Goal: Transaction & Acquisition: Purchase product/service

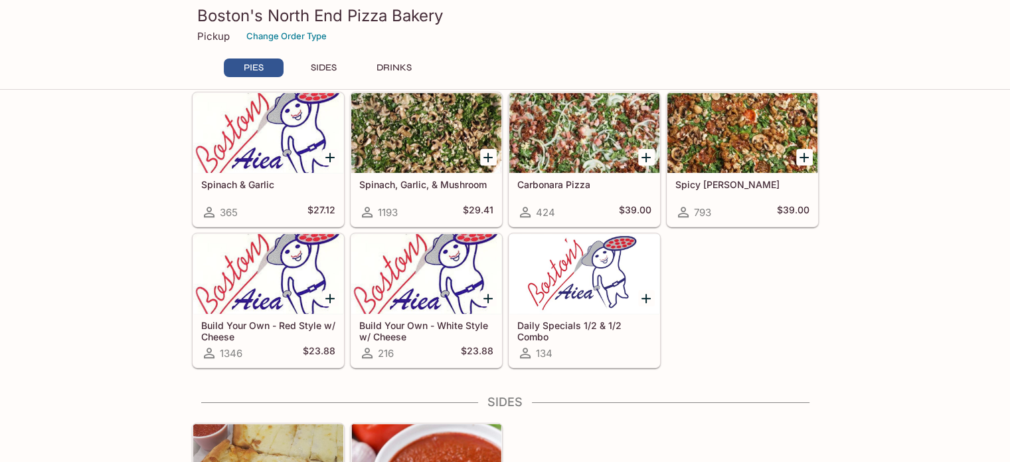
scroll to position [470, 0]
click at [485, 294] on icon "Add Build Your Own - White Style w/ Cheese" at bounding box center [488, 298] width 16 height 16
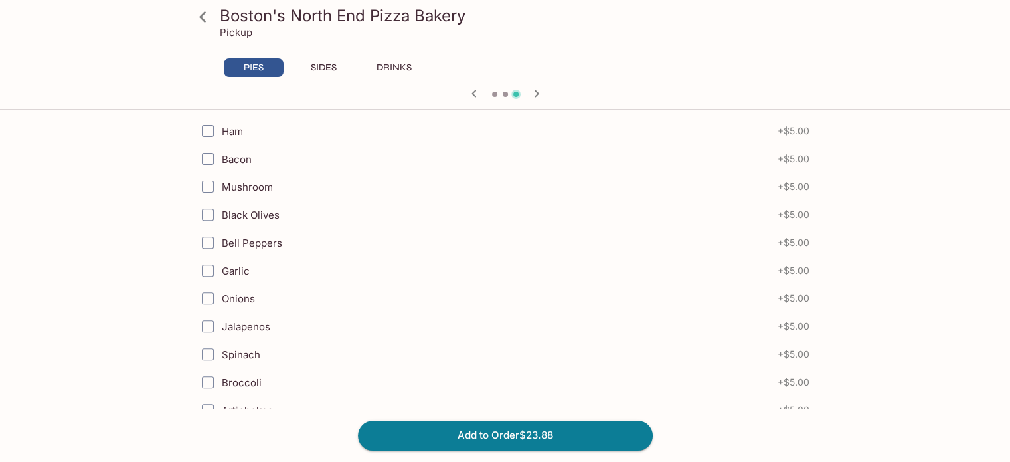
scroll to position [425, 0]
click at [205, 181] on input "Mushroom" at bounding box center [208, 184] width 27 height 27
checkbox input "true"
click at [210, 216] on input "Garlic" at bounding box center [208, 214] width 27 height 27
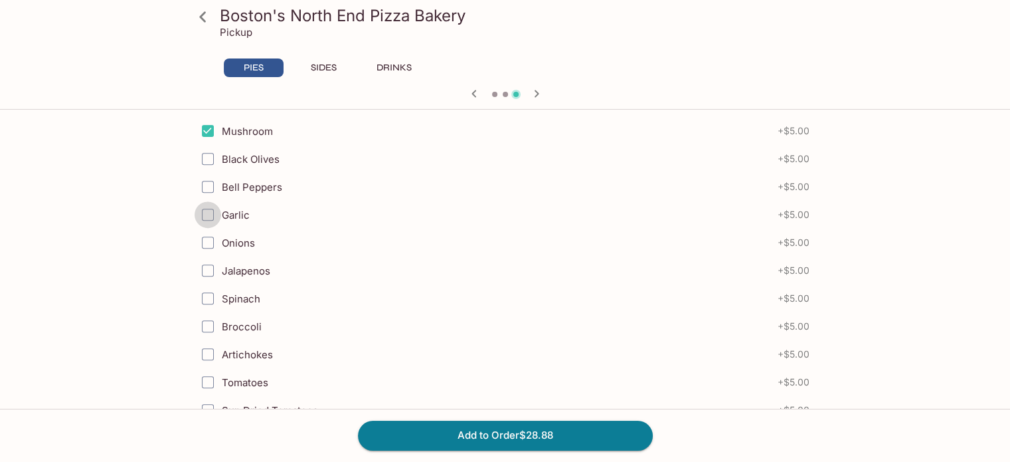
checkbox input "true"
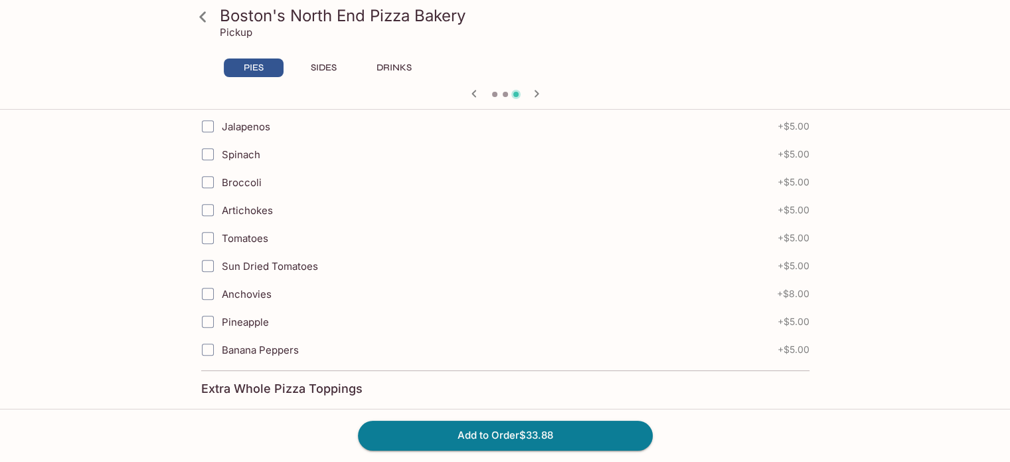
scroll to position [624, 0]
click at [214, 262] on input "Sun Dried Tomatoes" at bounding box center [208, 265] width 27 height 27
checkbox input "true"
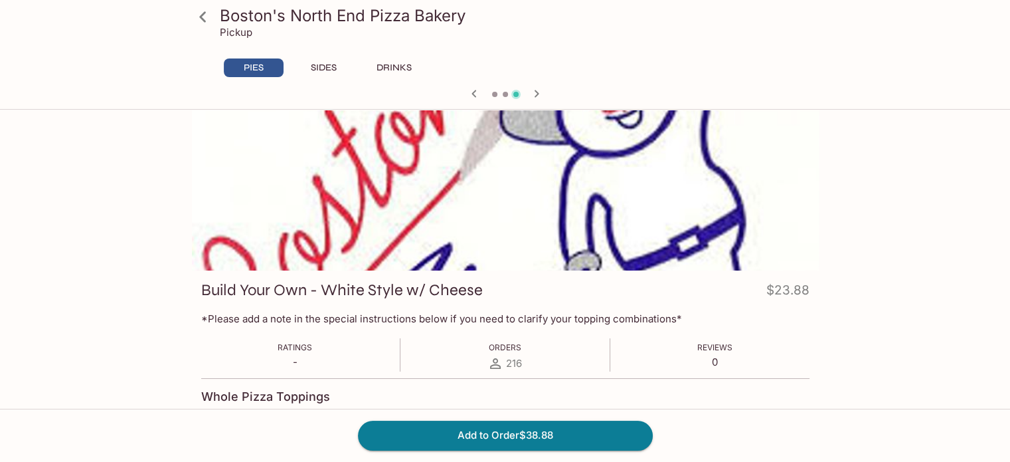
scroll to position [16, 0]
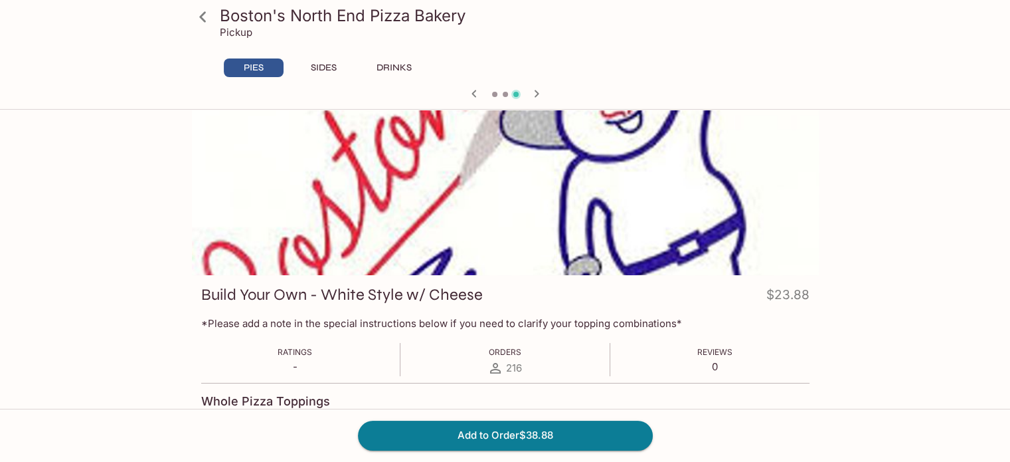
click at [199, 17] on icon at bounding box center [202, 16] width 23 height 23
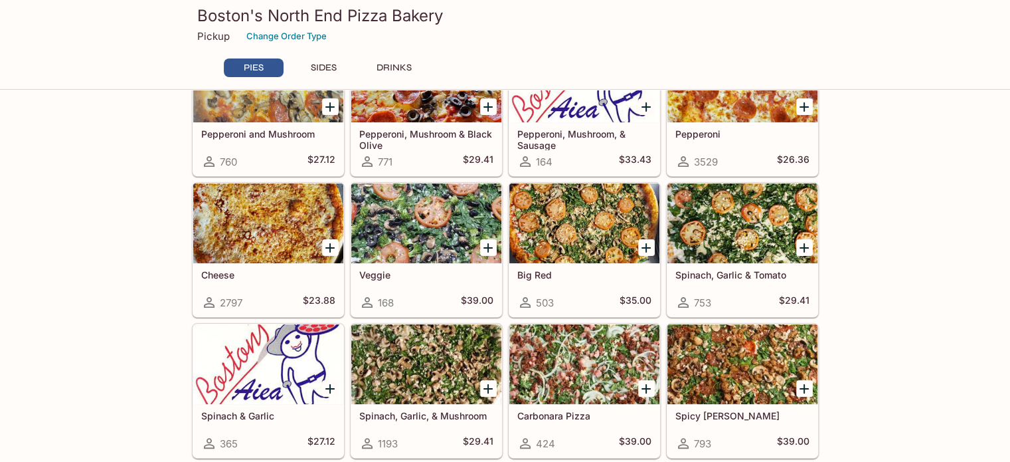
scroll to position [250, 0]
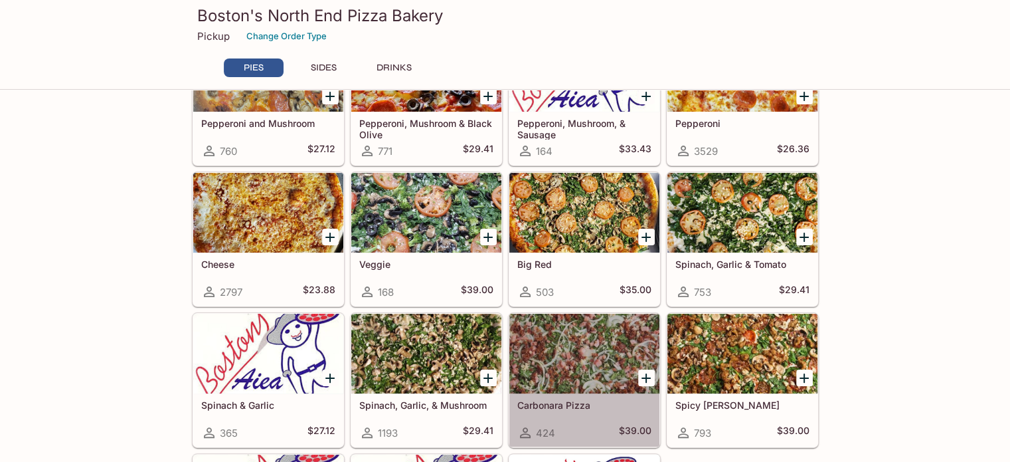
click at [549, 341] on div at bounding box center [584, 353] width 150 height 80
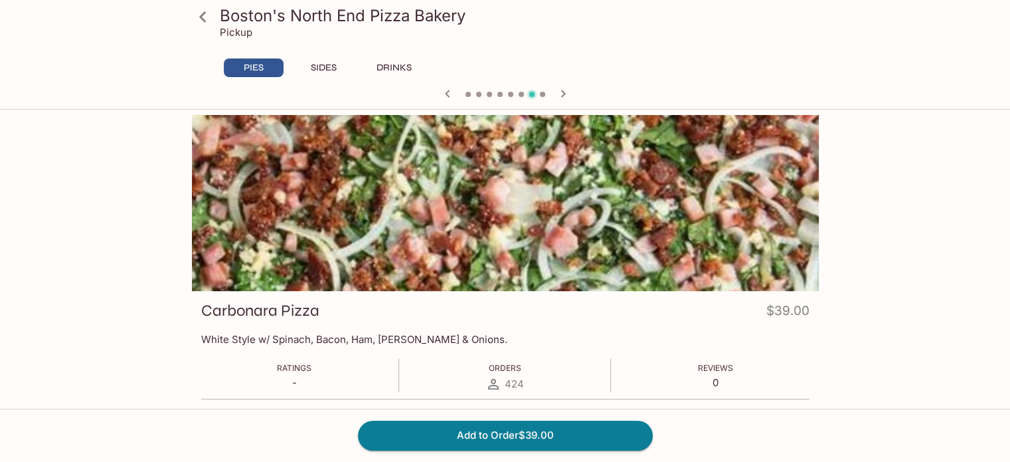
scroll to position [250, 0]
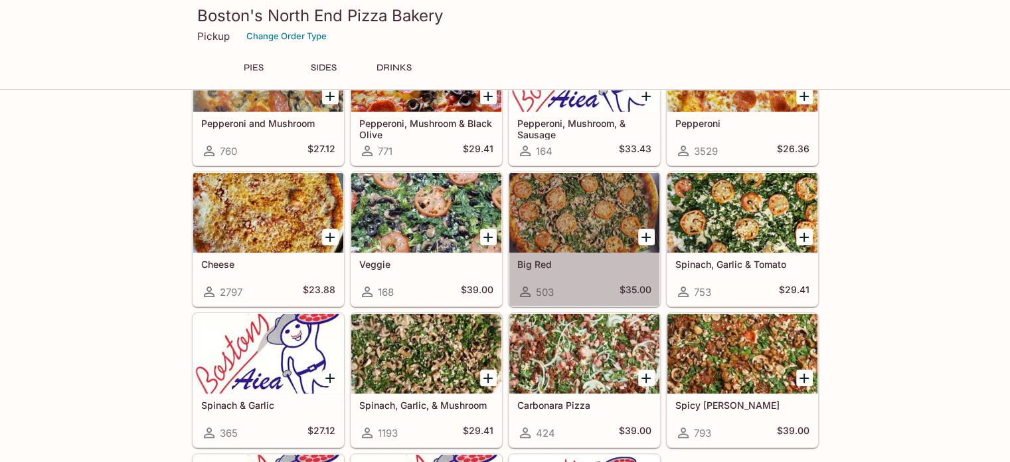
click at [568, 224] on div at bounding box center [584, 213] width 150 height 80
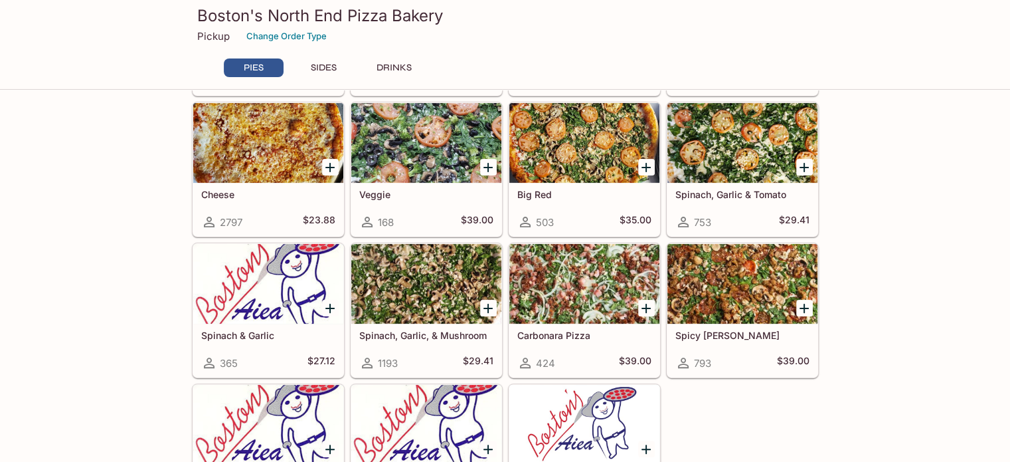
scroll to position [321, 0]
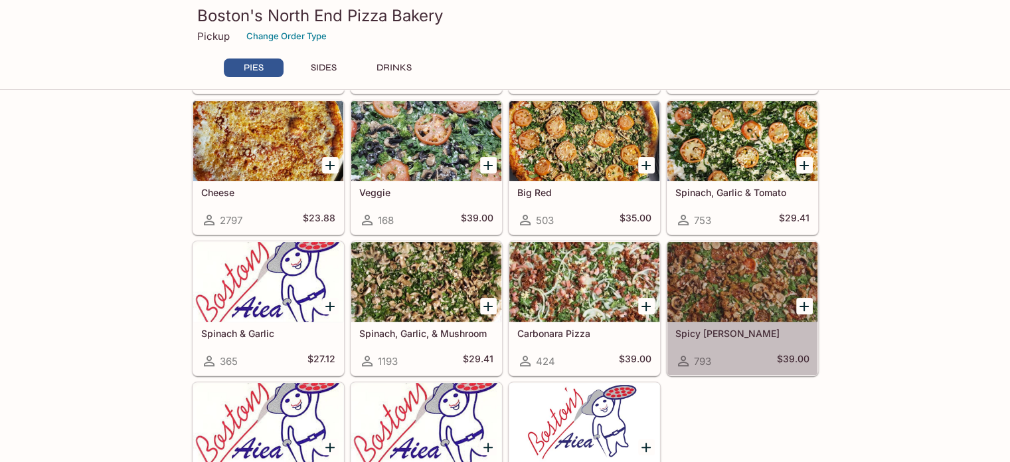
click at [712, 282] on div at bounding box center [742, 282] width 150 height 80
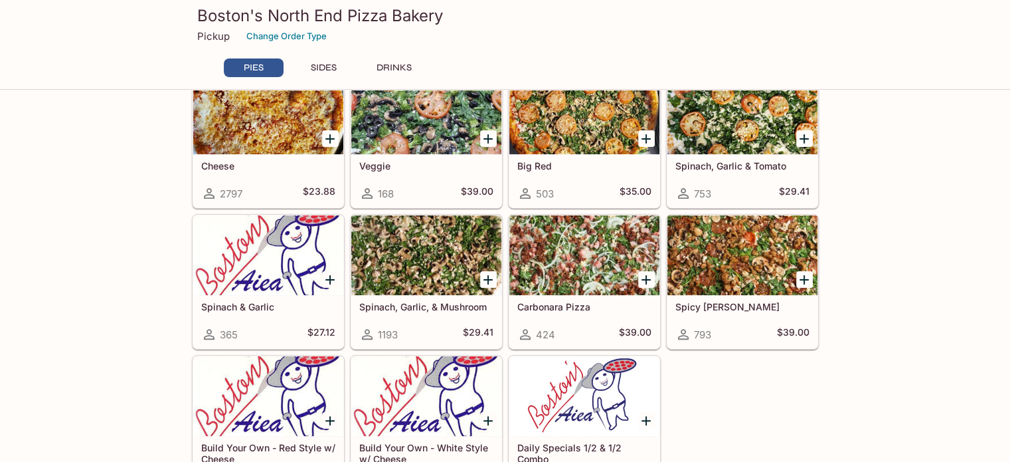
scroll to position [345, 0]
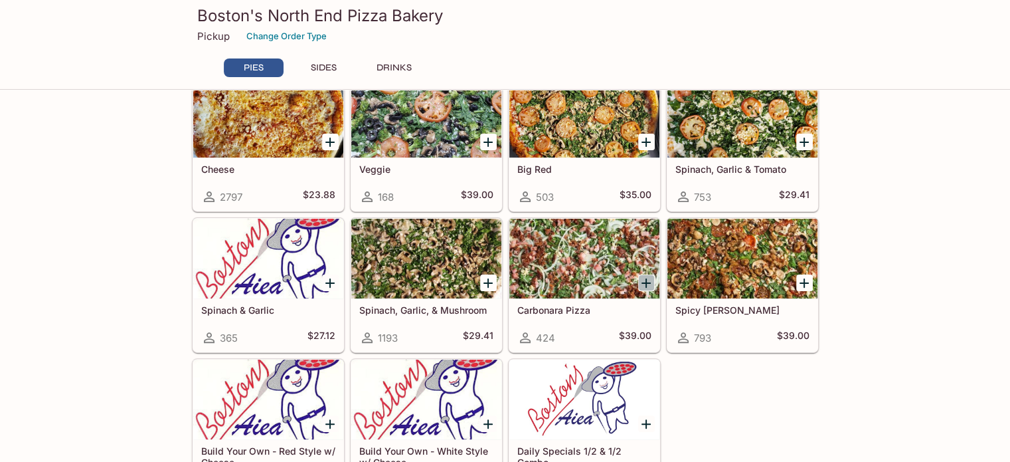
click at [653, 279] on icon "Add Carbonara Pizza" at bounding box center [646, 283] width 16 height 16
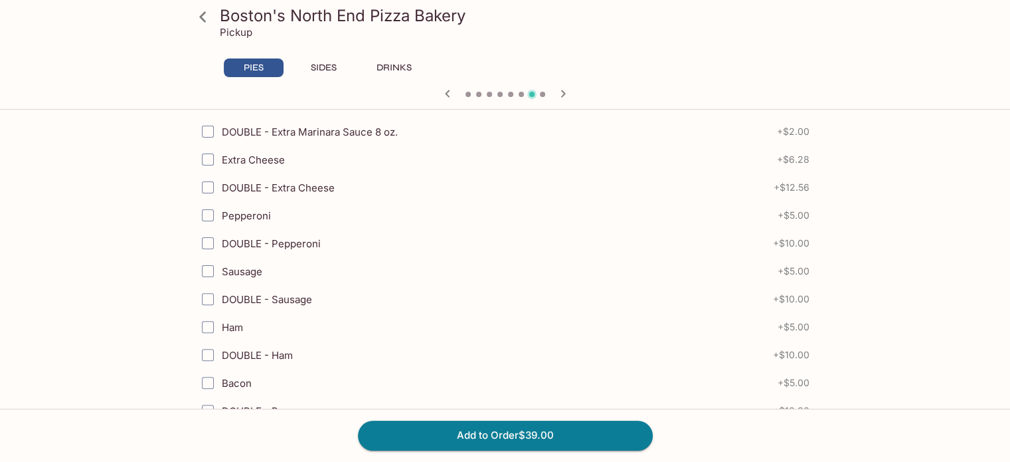
scroll to position [366, 0]
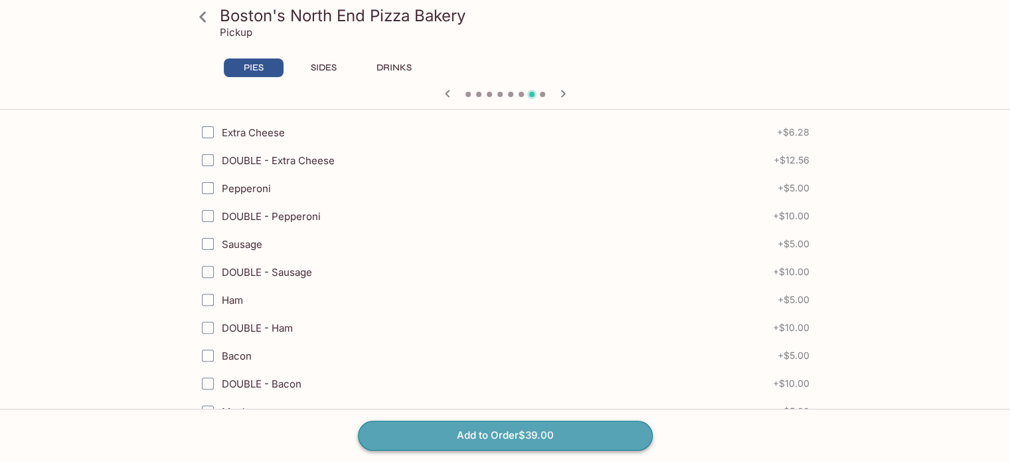
click at [553, 432] on button "Add to Order $39.00" at bounding box center [505, 434] width 295 height 29
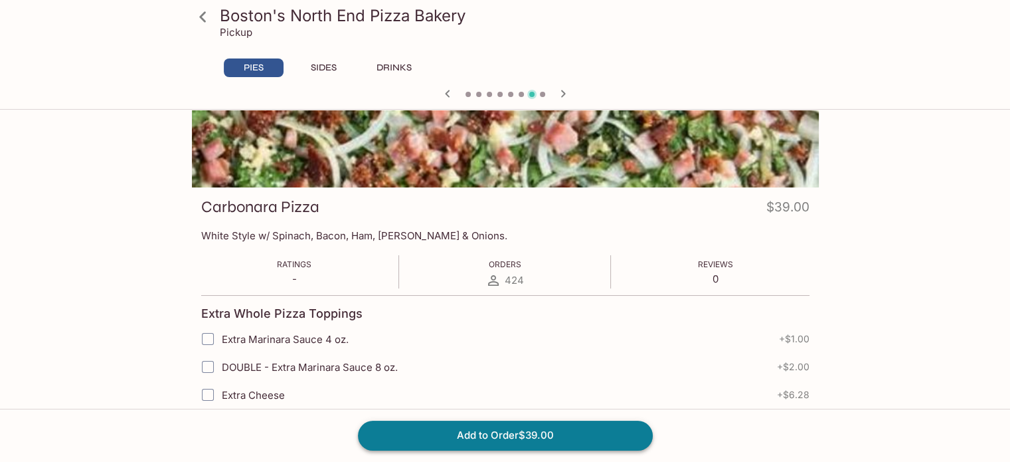
scroll to position [0, 0]
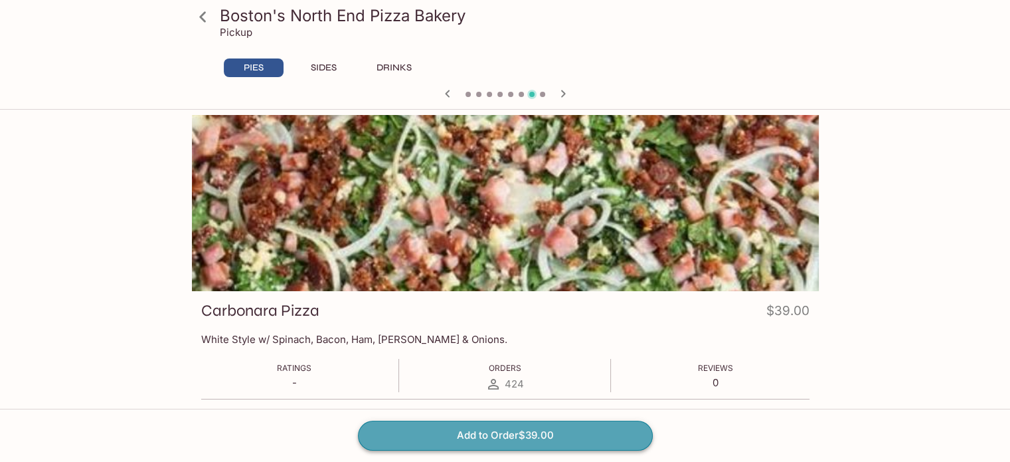
click at [553, 432] on button "Add to Order $39.00" at bounding box center [505, 434] width 295 height 29
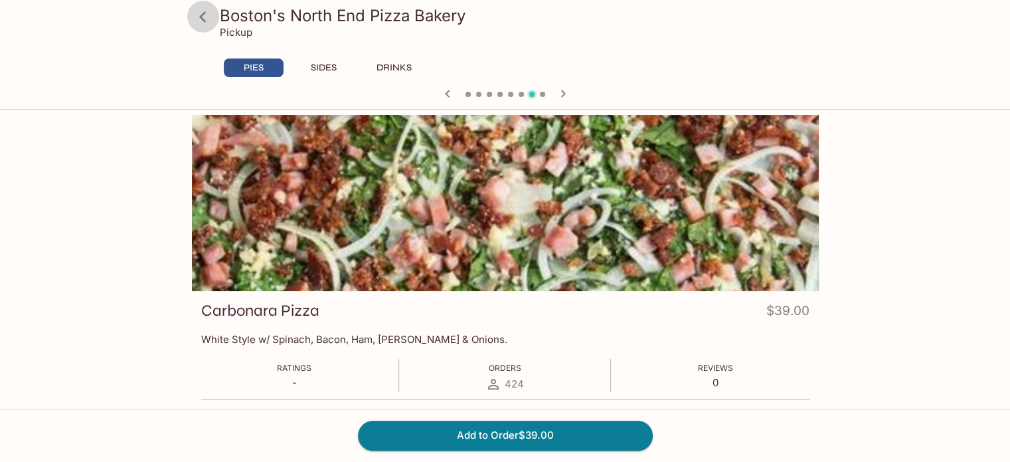
click at [200, 20] on icon at bounding box center [202, 16] width 23 height 23
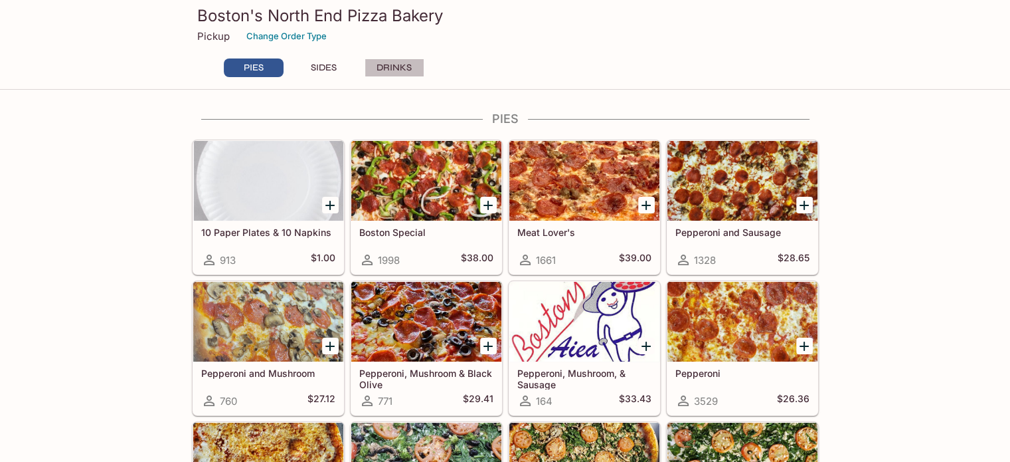
click at [404, 66] on button "DRINKS" at bounding box center [395, 67] width 60 height 19
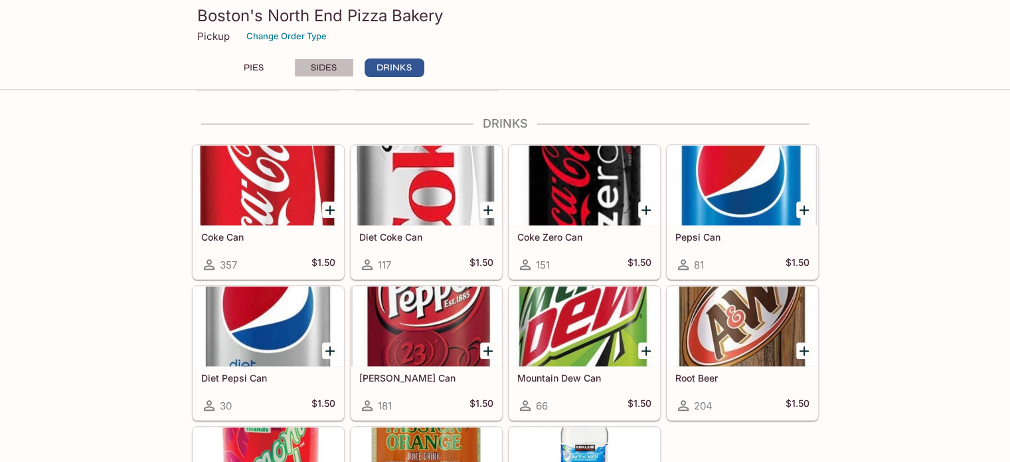
click at [319, 64] on button "SIDES" at bounding box center [324, 67] width 60 height 19
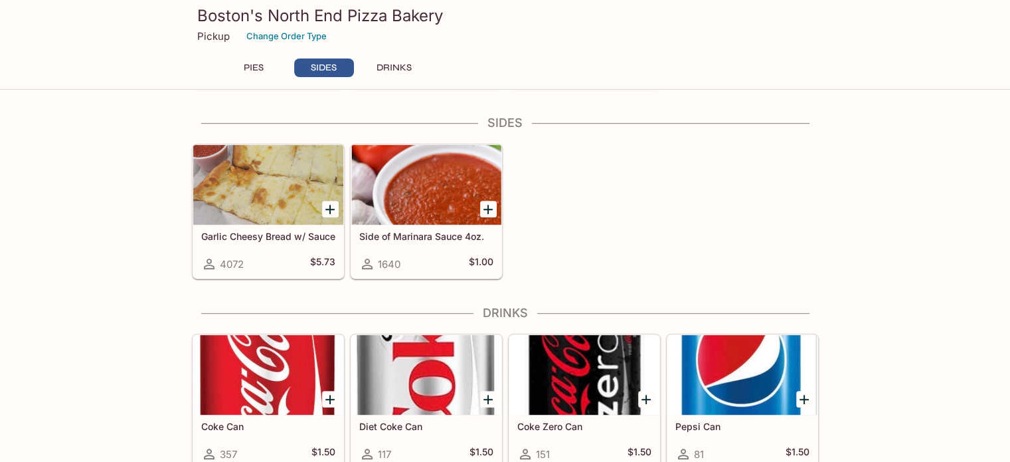
click at [489, 204] on icon "Add Side of Marinara Sauce 4oz." at bounding box center [488, 209] width 16 height 16
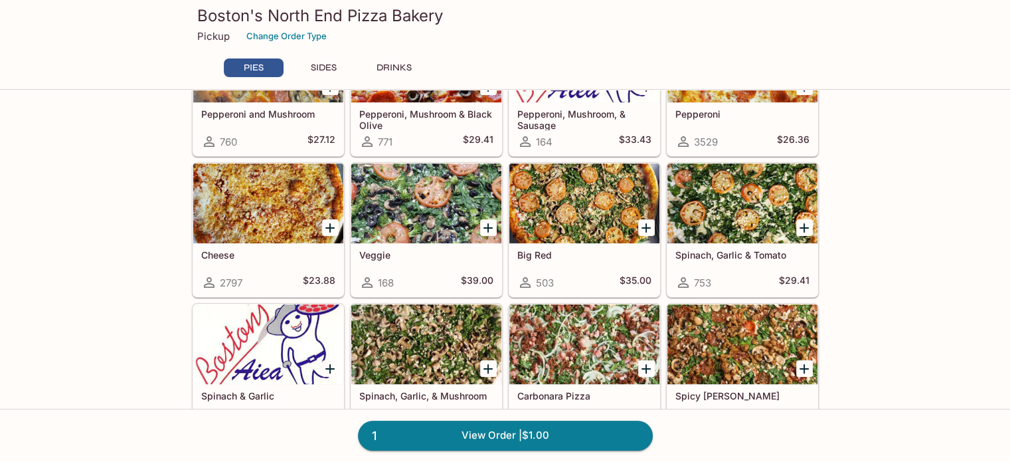
scroll to position [262, 0]
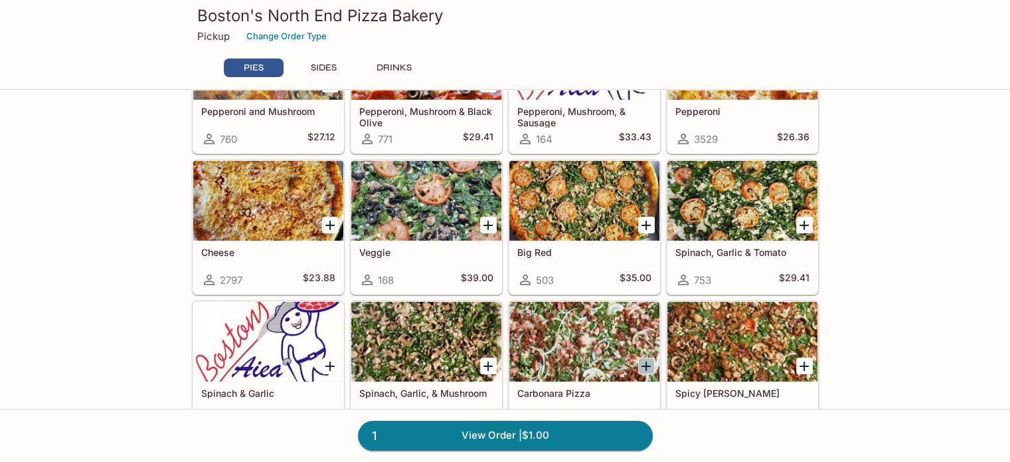
click at [650, 361] on icon "Add Carbonara Pizza" at bounding box center [646, 366] width 16 height 16
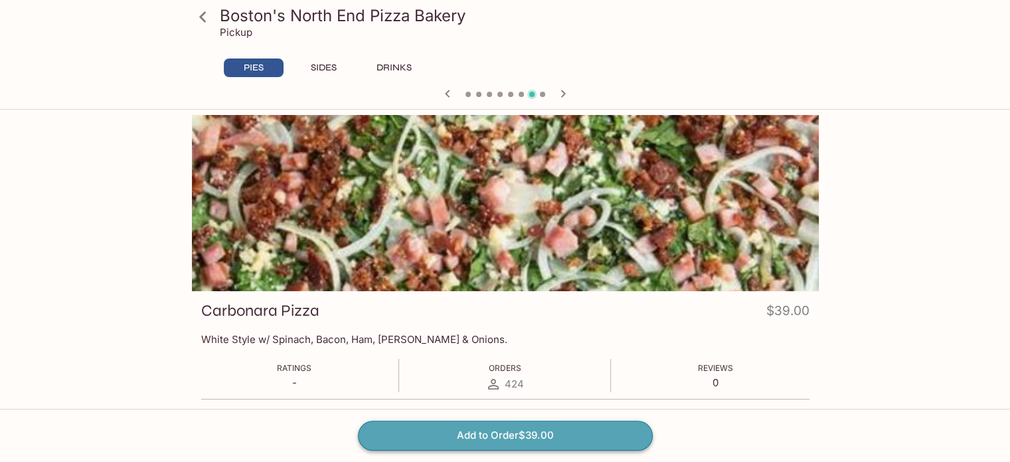
click at [594, 424] on button "Add to Order $39.00" at bounding box center [505, 434] width 295 height 29
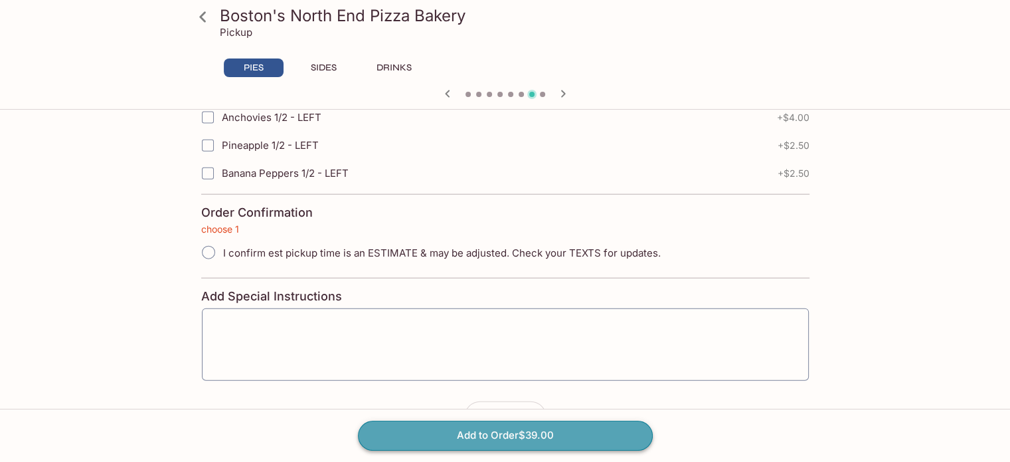
click at [594, 424] on button "Add to Order $39.00" at bounding box center [505, 434] width 295 height 29
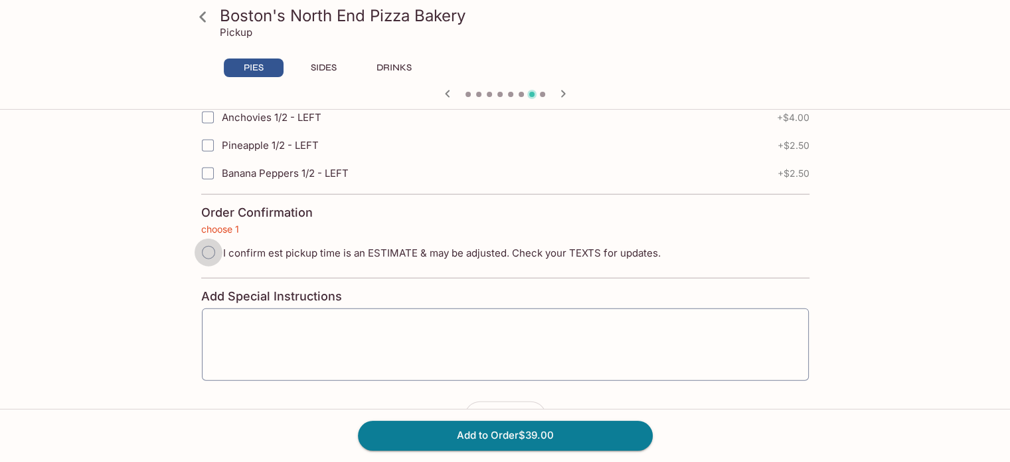
click at [211, 238] on input "I confirm est pickup time is an ESTIMATE & may be adjusted. Check your TEXTS fo…" at bounding box center [209, 252] width 28 height 28
radio input "true"
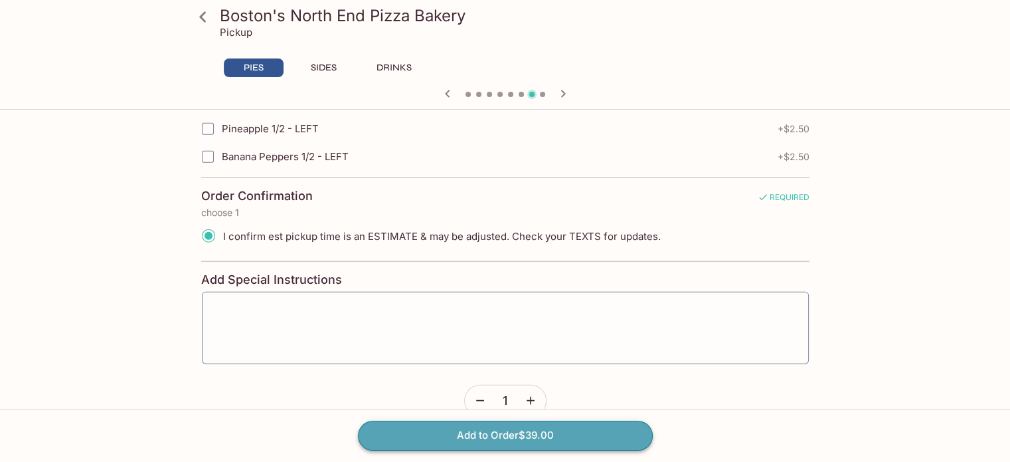
click at [408, 432] on button "Add to Order $39.00" at bounding box center [505, 434] width 295 height 29
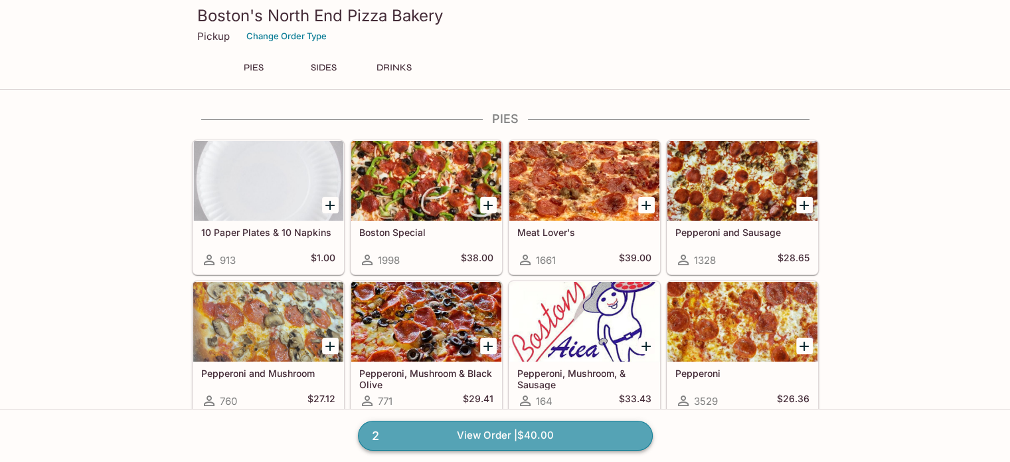
click at [408, 432] on link "2 View Order | $40.00" at bounding box center [505, 434] width 295 height 29
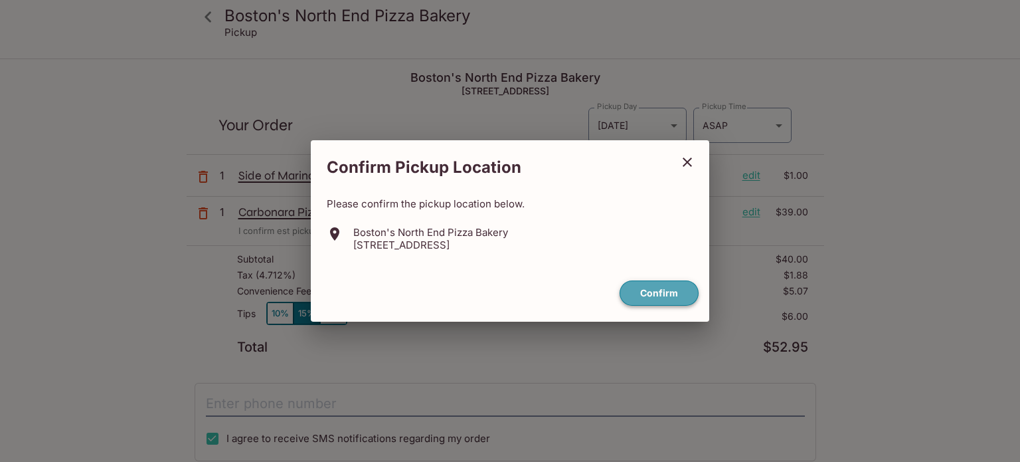
click at [659, 293] on button "Confirm" at bounding box center [659, 293] width 79 height 26
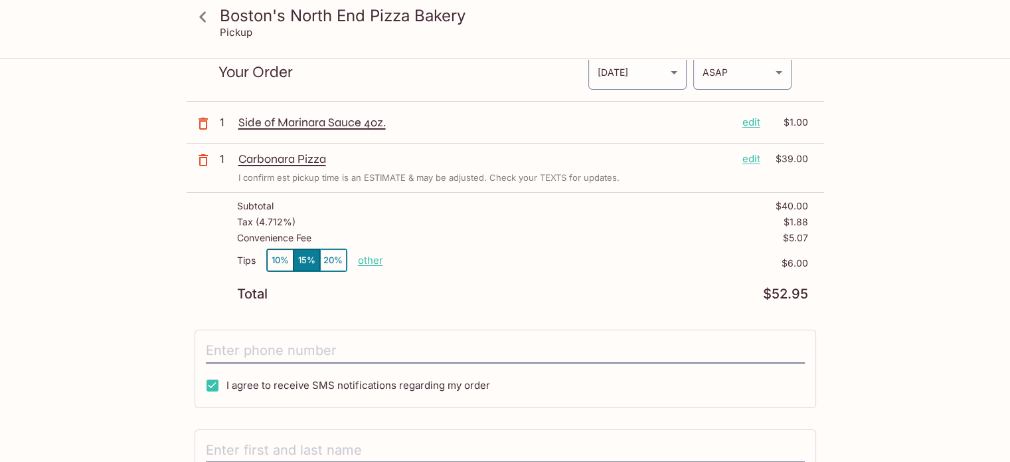
scroll to position [55, 0]
click at [284, 258] on button "10%" at bounding box center [280, 258] width 27 height 22
click at [311, 250] on button "15%" at bounding box center [307, 258] width 27 height 22
click at [376, 262] on p "other" at bounding box center [370, 258] width 25 height 13
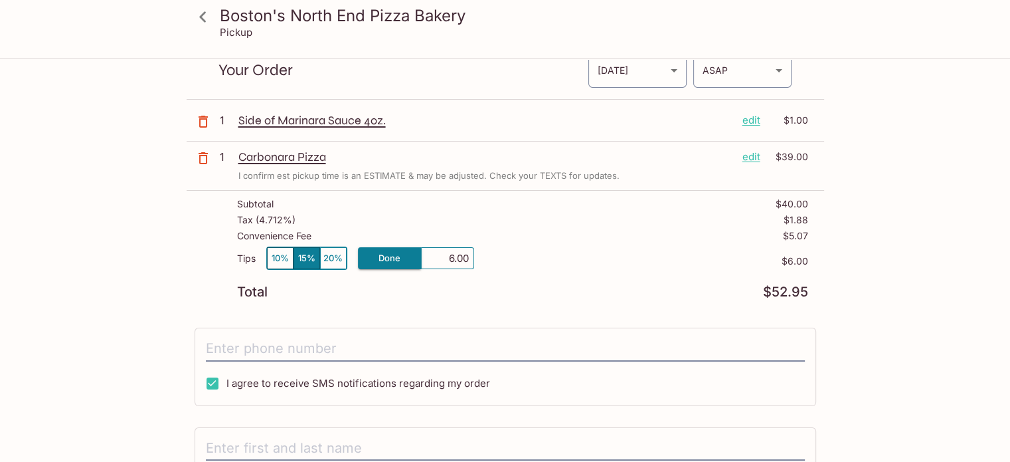
click at [452, 260] on input "6.00" at bounding box center [447, 258] width 43 height 15
type input "5.00"
click at [541, 248] on div "Tips 10% 15% 20% other $5.00" at bounding box center [522, 265] width 571 height 39
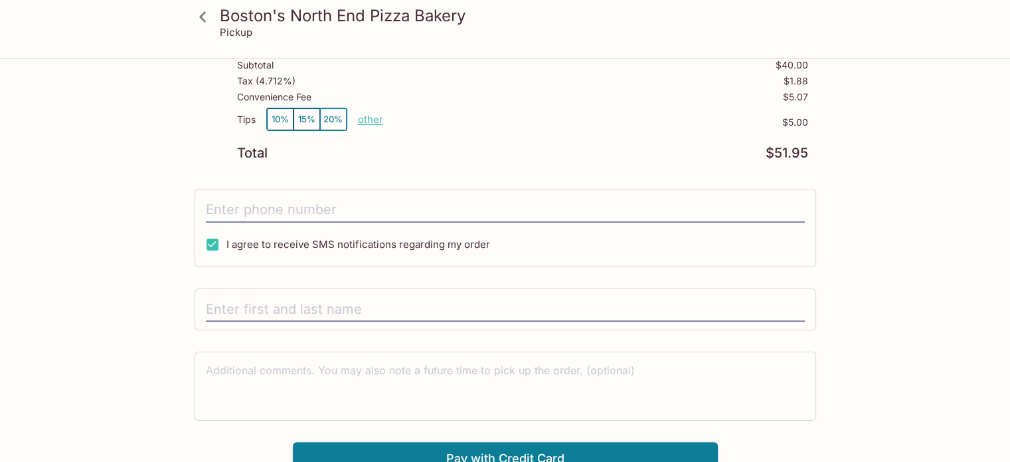
scroll to position [205, 0]
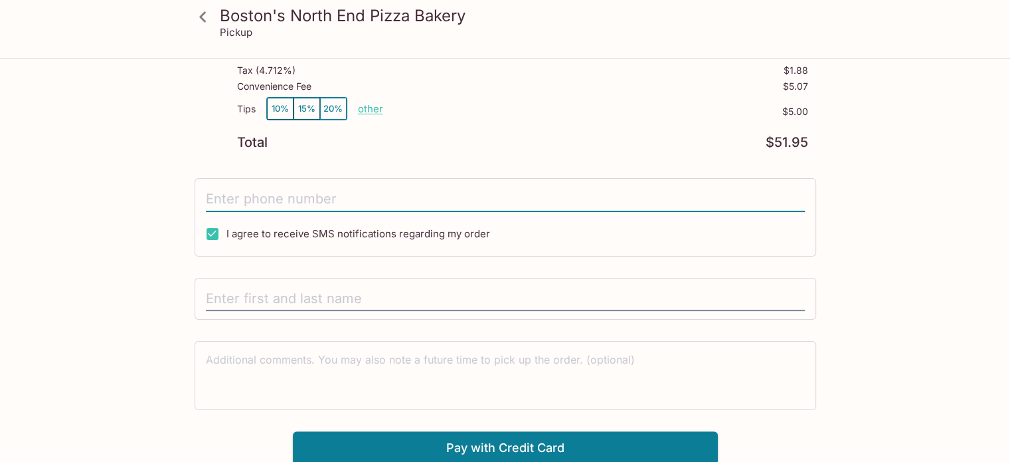
click at [503, 204] on input "tel" at bounding box center [505, 199] width 599 height 25
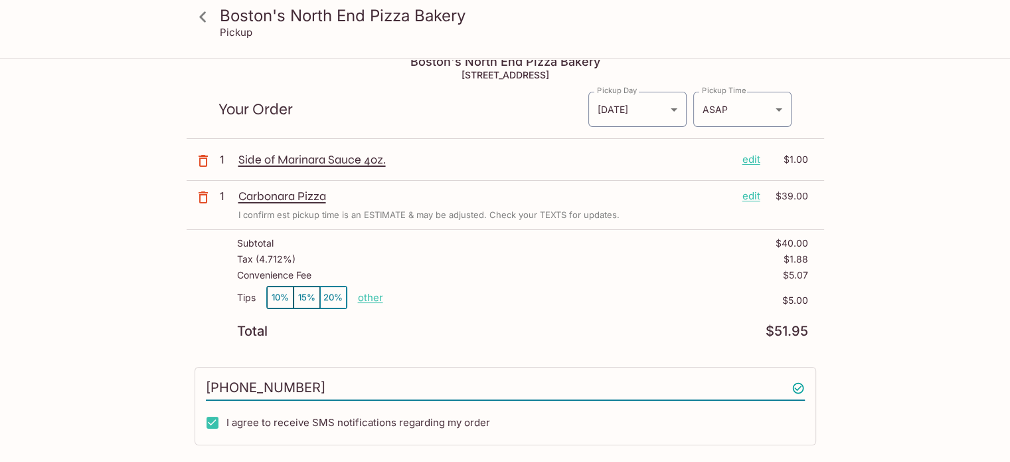
scroll to position [0, 0]
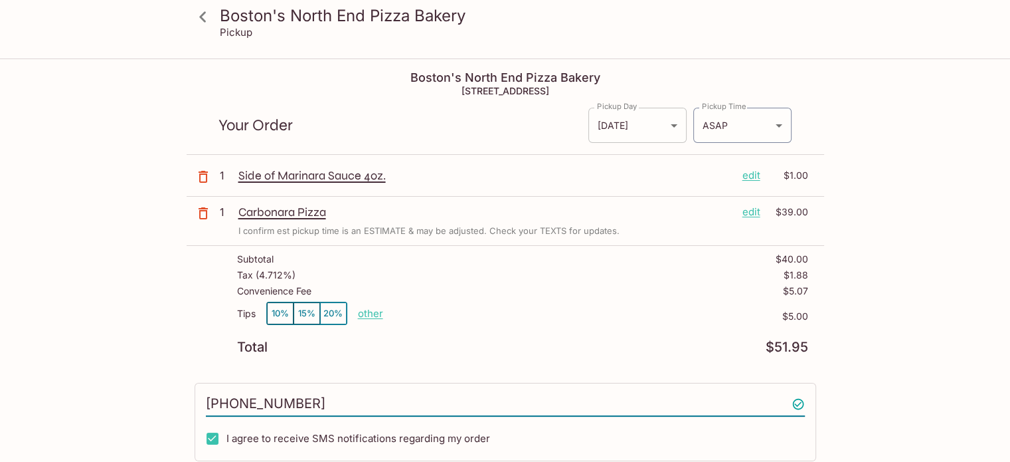
type input "[PHONE_NUMBER]"
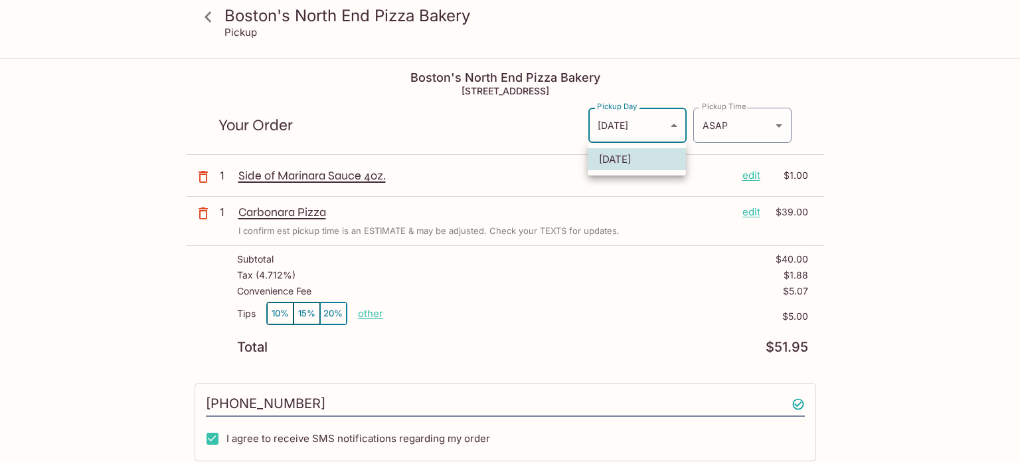
click at [670, 131] on body "Boston's North End Pizza Bakery Pickup Boston's North End Pizza Bakery [STREET_…" at bounding box center [510, 291] width 1020 height 462
click at [670, 131] on div at bounding box center [510, 231] width 1020 height 462
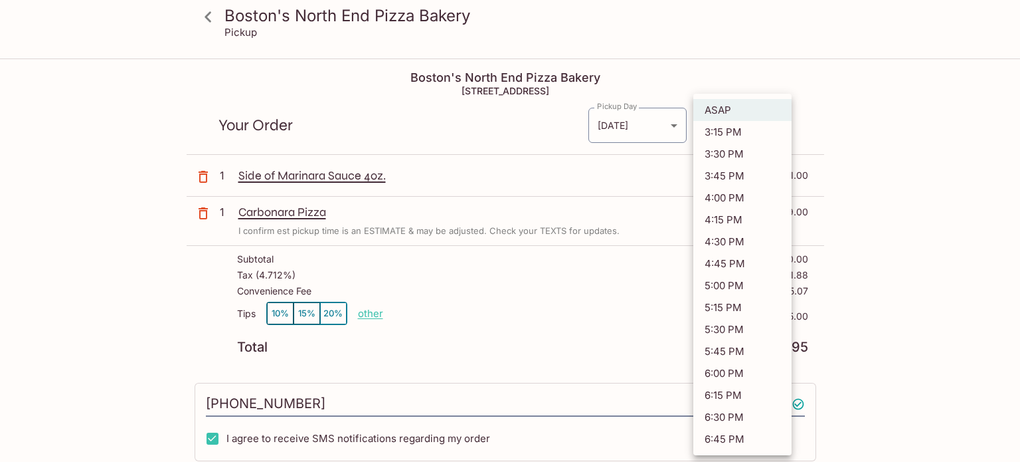
click at [736, 120] on body "Boston's North End Pizza Bakery Pickup Boston's North End Pizza Bakery [STREET_…" at bounding box center [510, 291] width 1020 height 462
click at [730, 257] on li "4:45 PM" at bounding box center [742, 263] width 98 height 22
type input "[DATE]T02:45:34.000000Z"
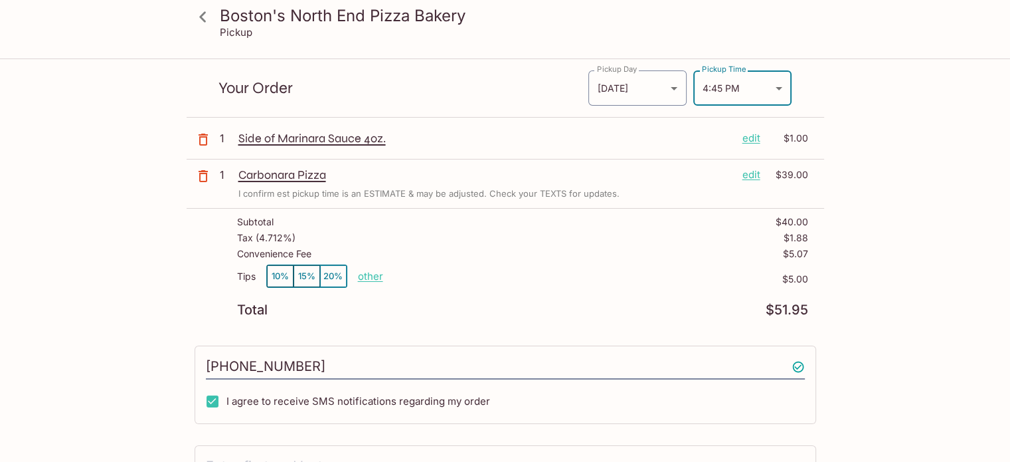
scroll to position [205, 0]
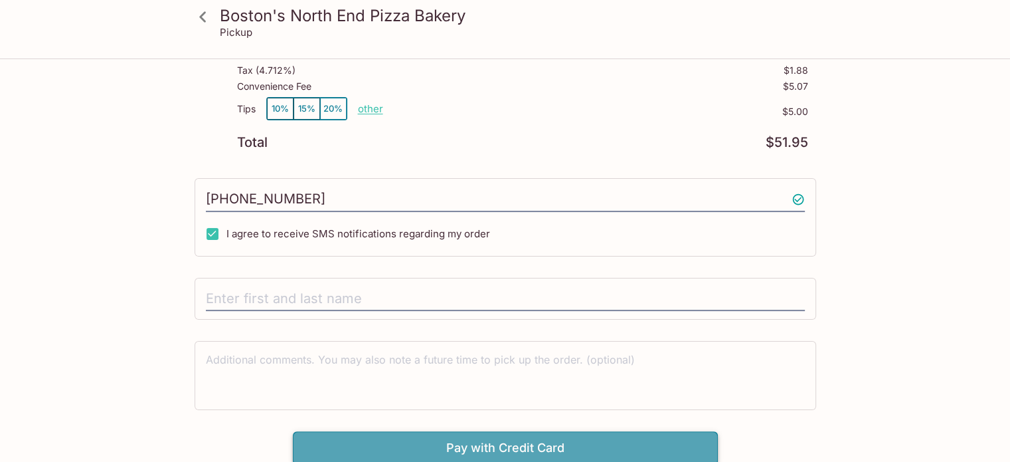
click at [598, 436] on button "Pay with Credit Card" at bounding box center [505, 447] width 425 height 33
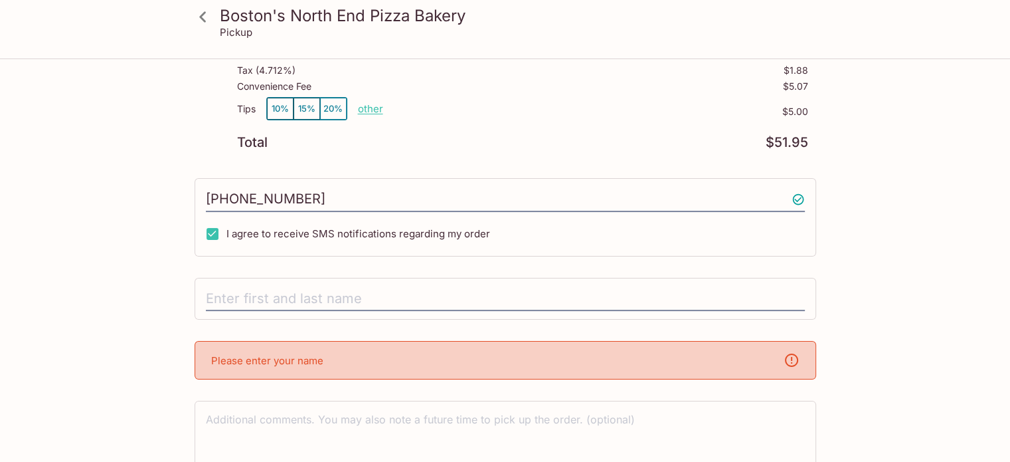
scroll to position [264, 0]
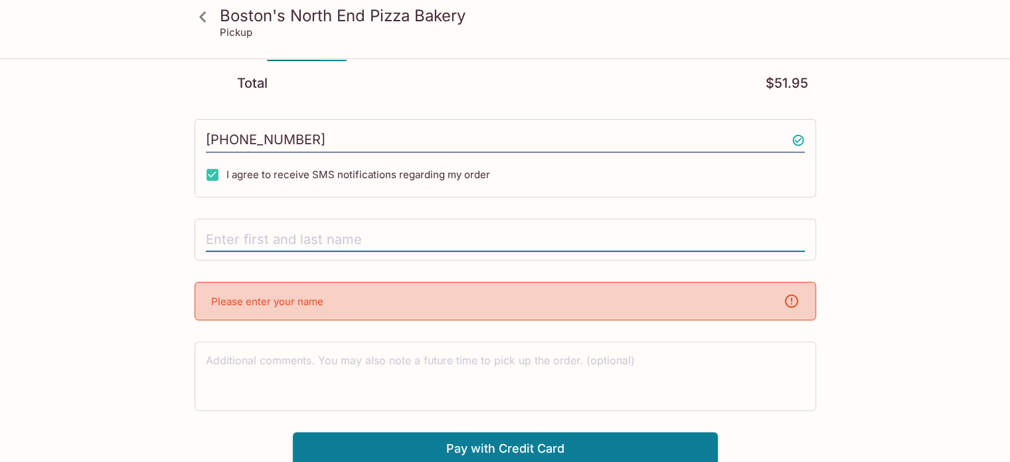
click at [603, 231] on input "text" at bounding box center [505, 239] width 599 height 25
click at [247, 236] on input "[PERSON_NAME]" at bounding box center [505, 239] width 599 height 25
type input "[PERSON_NAME]"
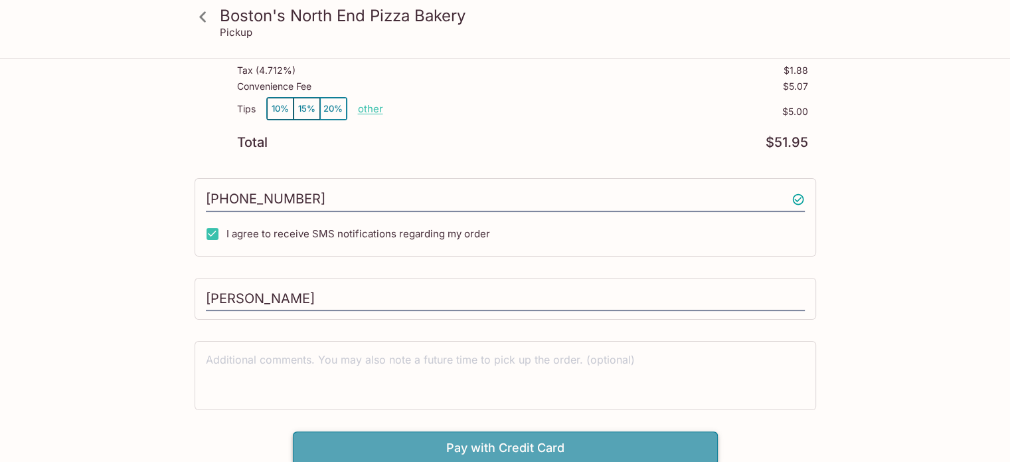
click at [495, 448] on button "Pay with Credit Card" at bounding box center [505, 447] width 425 height 33
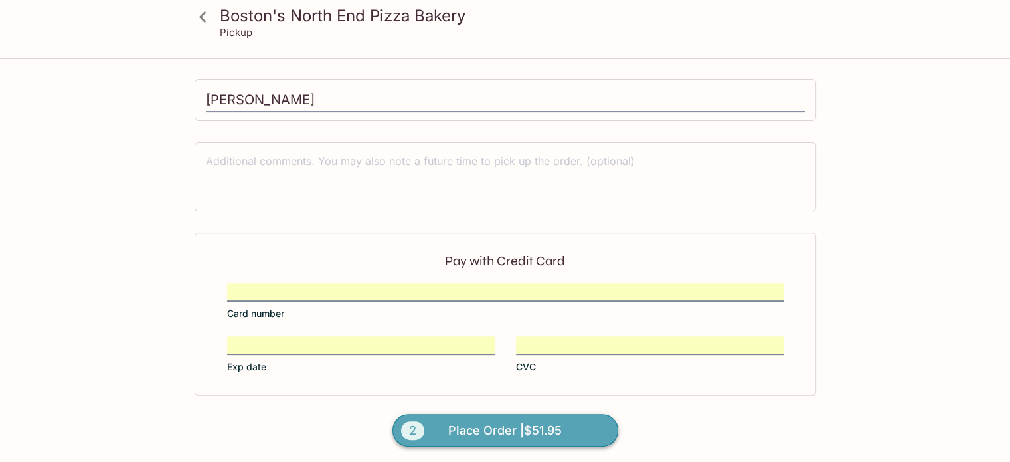
click at [544, 422] on span "Place Order | $51.95" at bounding box center [505, 430] width 114 height 21
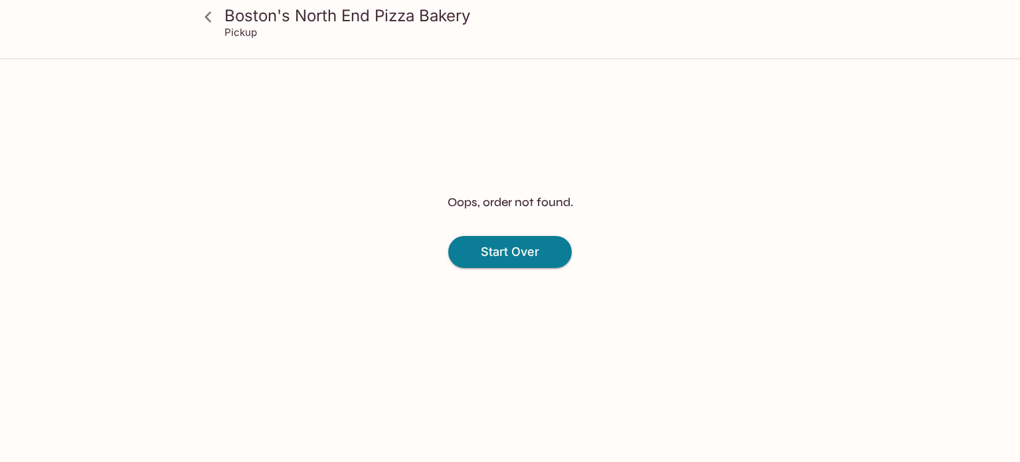
click at [628, 211] on div "Oops, order not found. Start Over" at bounding box center [510, 231] width 850 height 462
click at [211, 13] on icon at bounding box center [208, 16] width 23 height 23
